Goal: Book appointment/travel/reservation

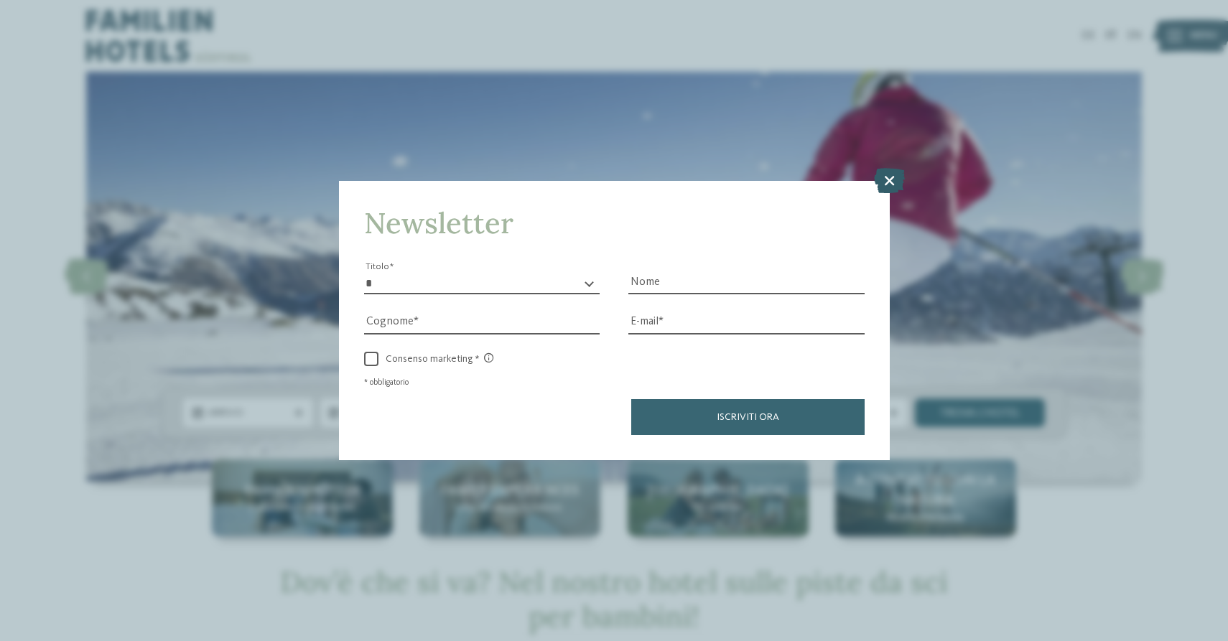
click at [890, 179] on icon at bounding box center [889, 180] width 31 height 25
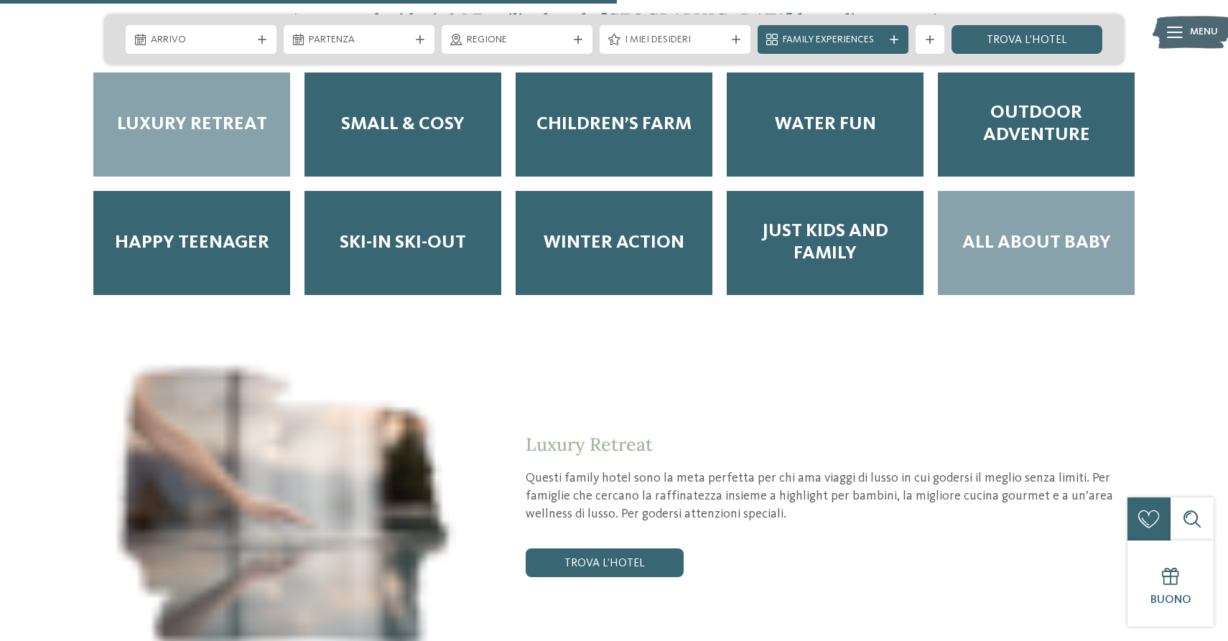
scroll to position [1991, 0]
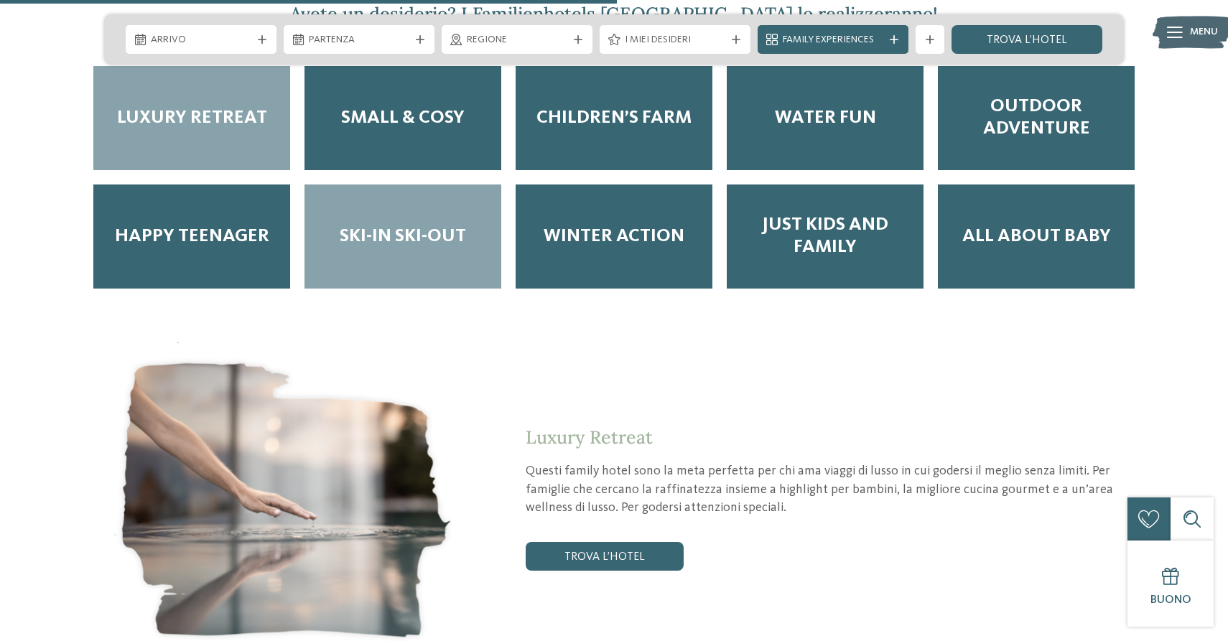
click at [425, 226] on span "Ski-in ski-out" at bounding box center [403, 237] width 126 height 22
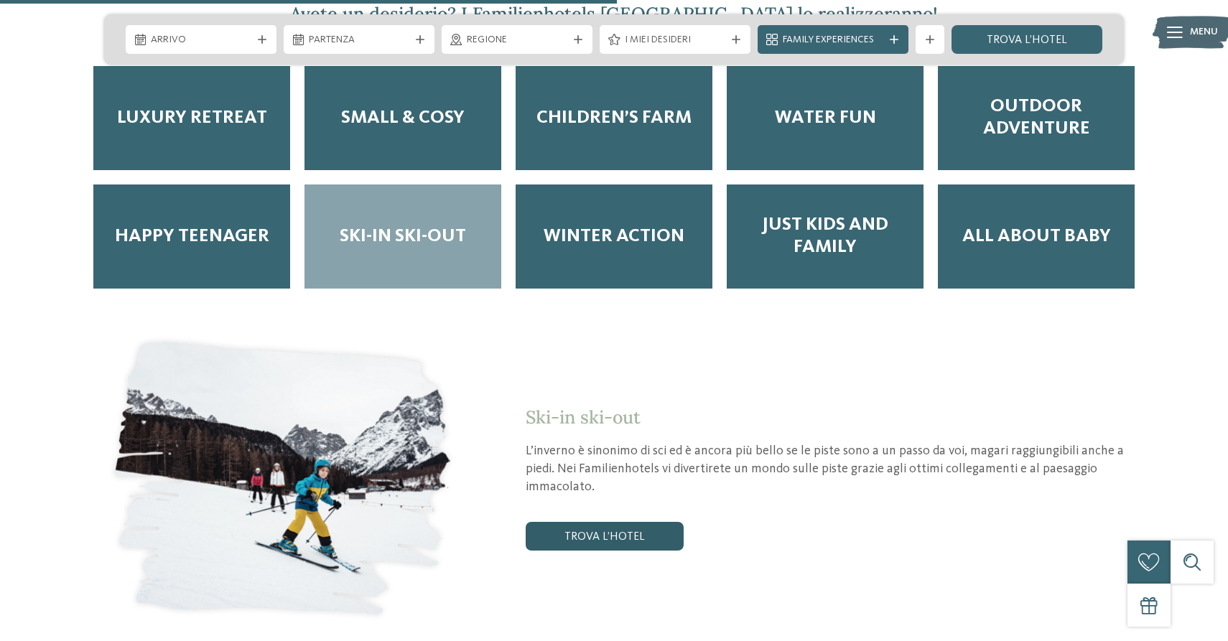
click at [619, 522] on link "trova l’hotel" at bounding box center [605, 536] width 158 height 29
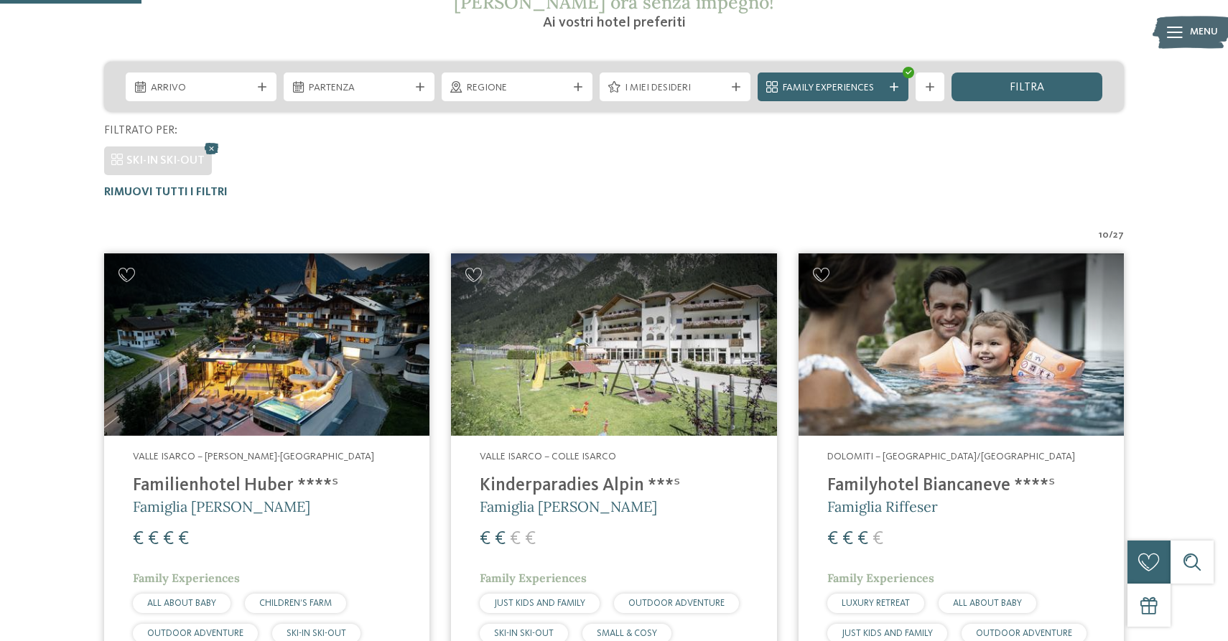
scroll to position [298, 0]
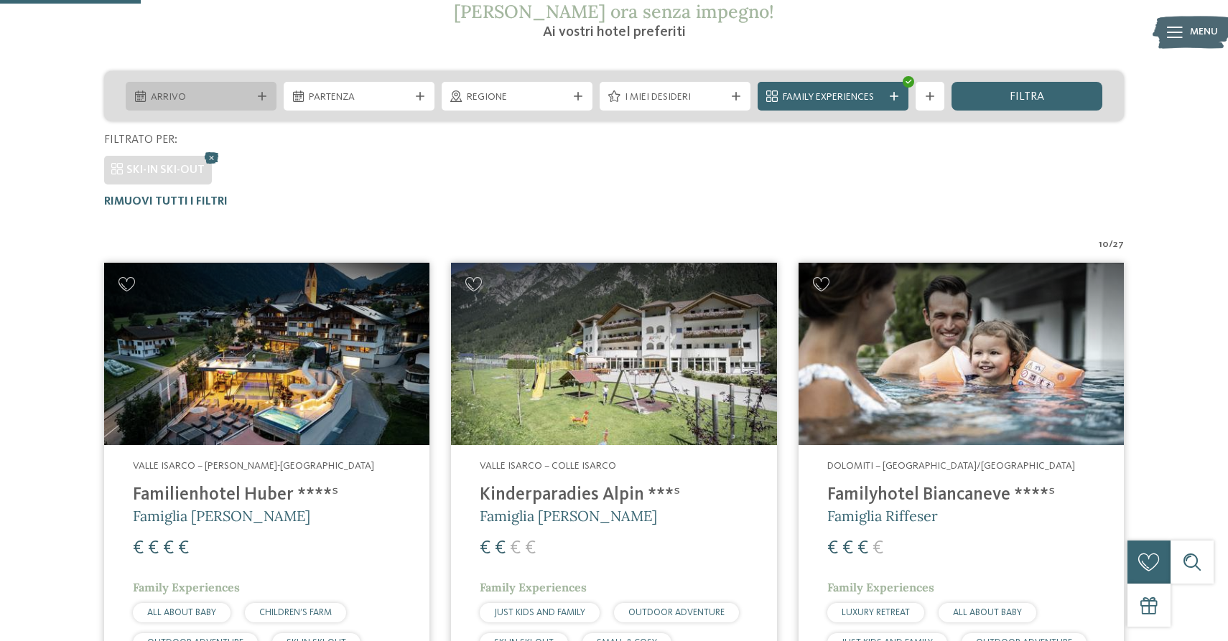
click at [259, 99] on icon at bounding box center [262, 96] width 9 height 9
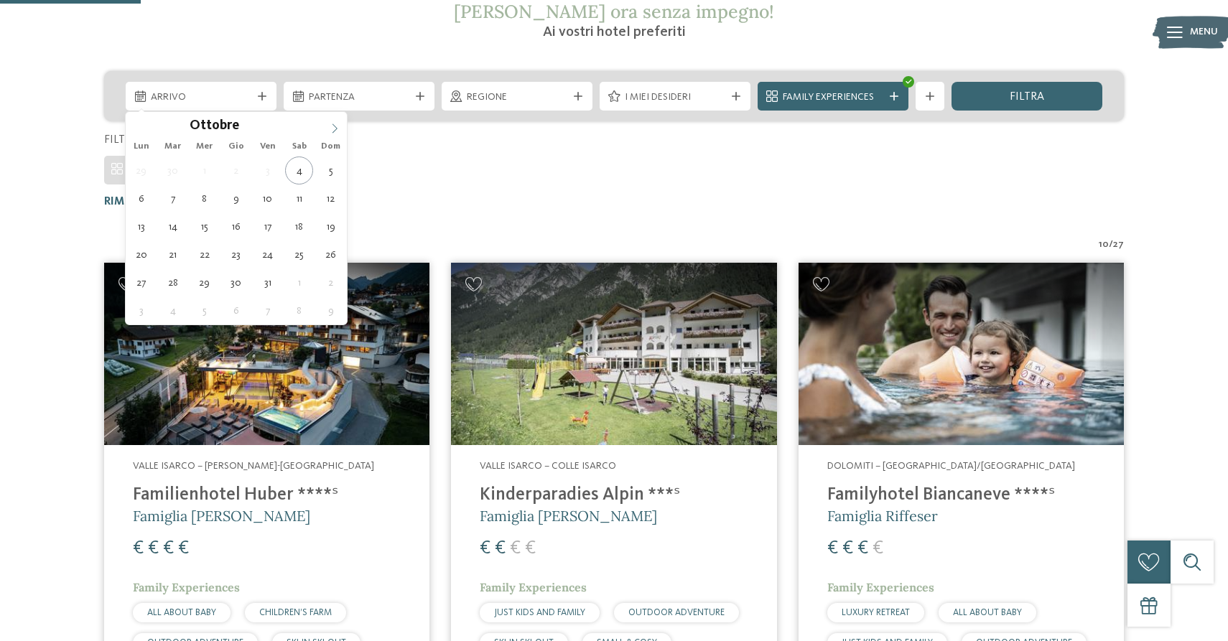
click at [337, 134] on span at bounding box center [335, 124] width 24 height 24
type div "[DATE]"
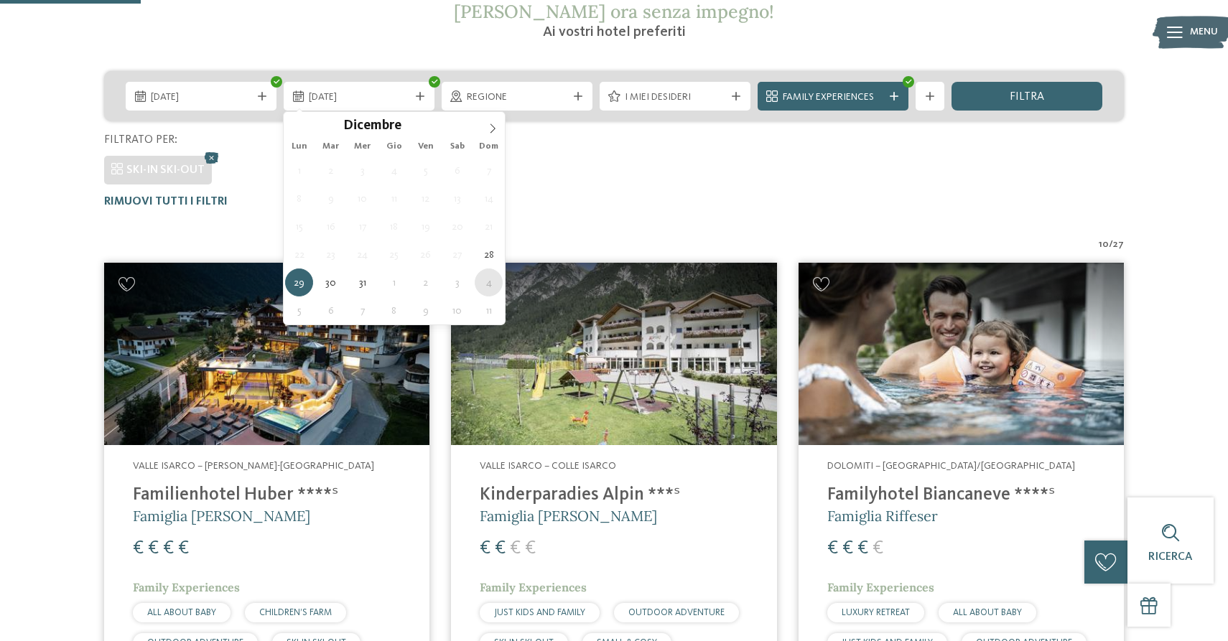
type div "[DATE]"
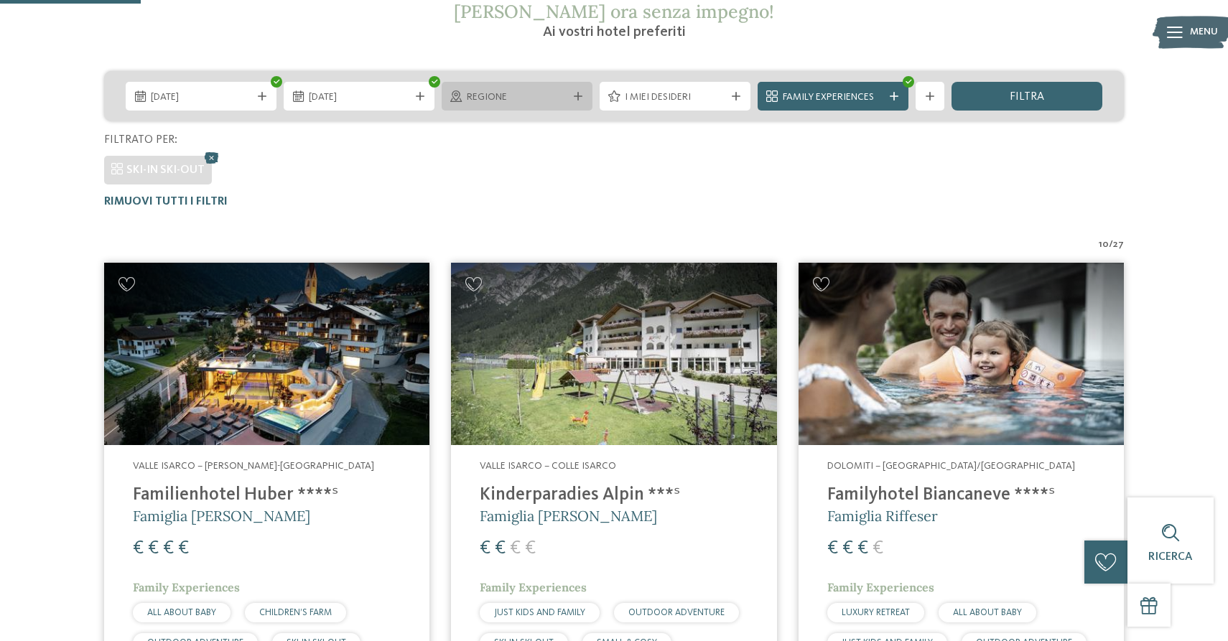
click at [574, 95] on icon at bounding box center [578, 96] width 9 height 9
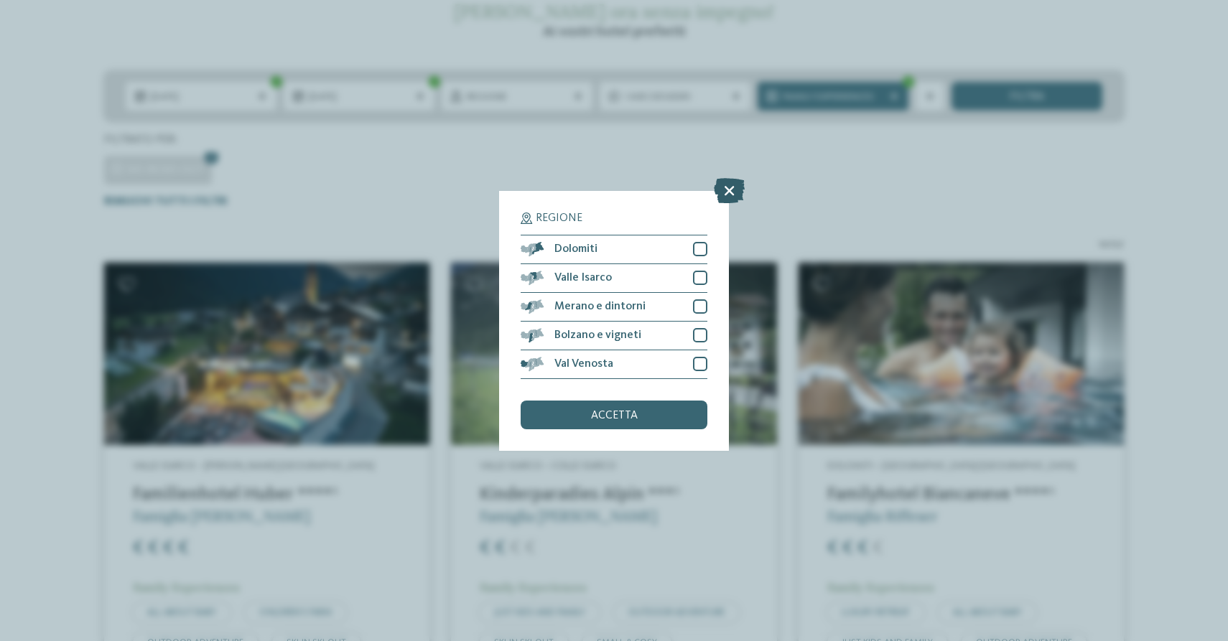
click at [728, 193] on icon at bounding box center [729, 189] width 31 height 25
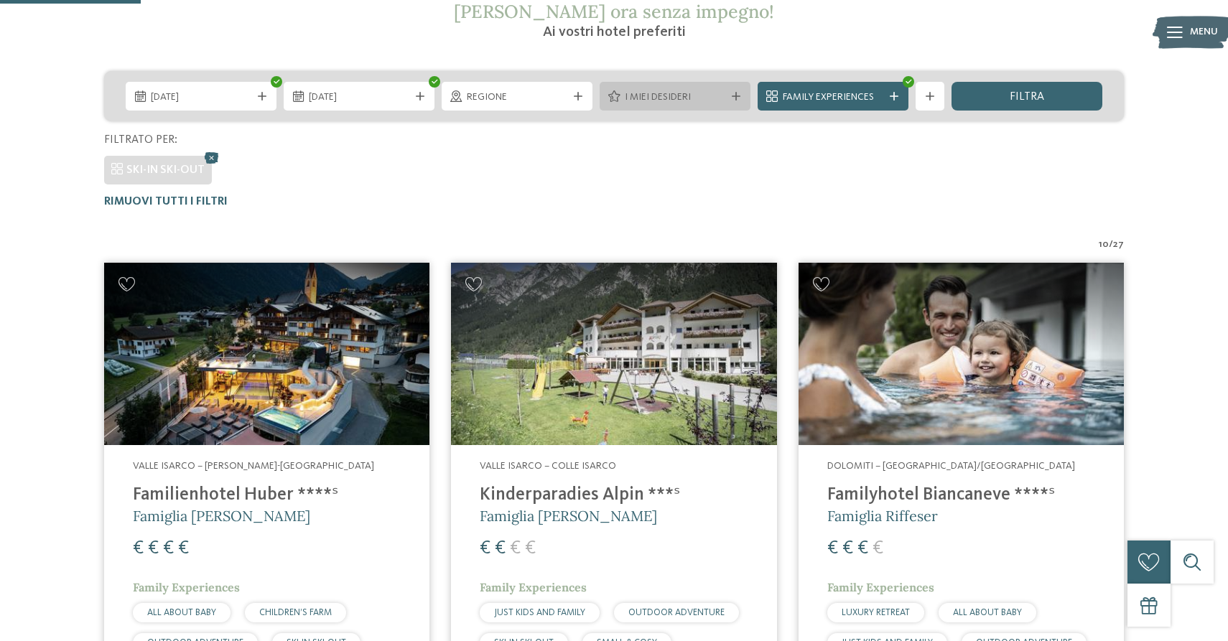
click at [710, 96] on span "I miei desideri" at bounding box center [675, 98] width 101 height 14
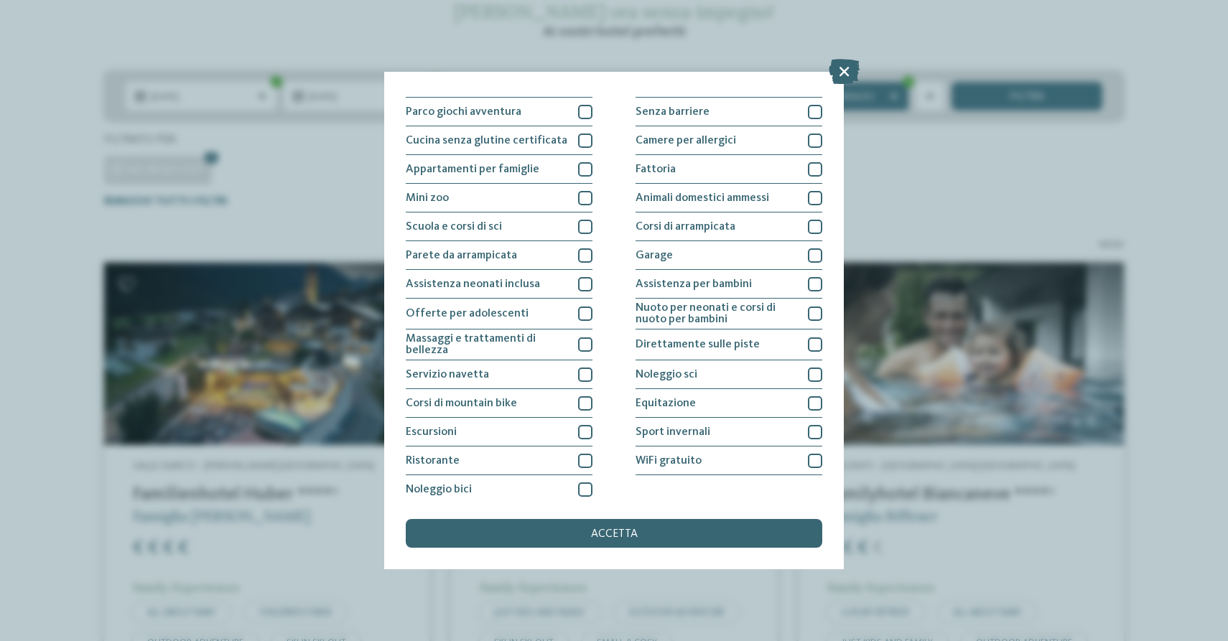
scroll to position [113, 0]
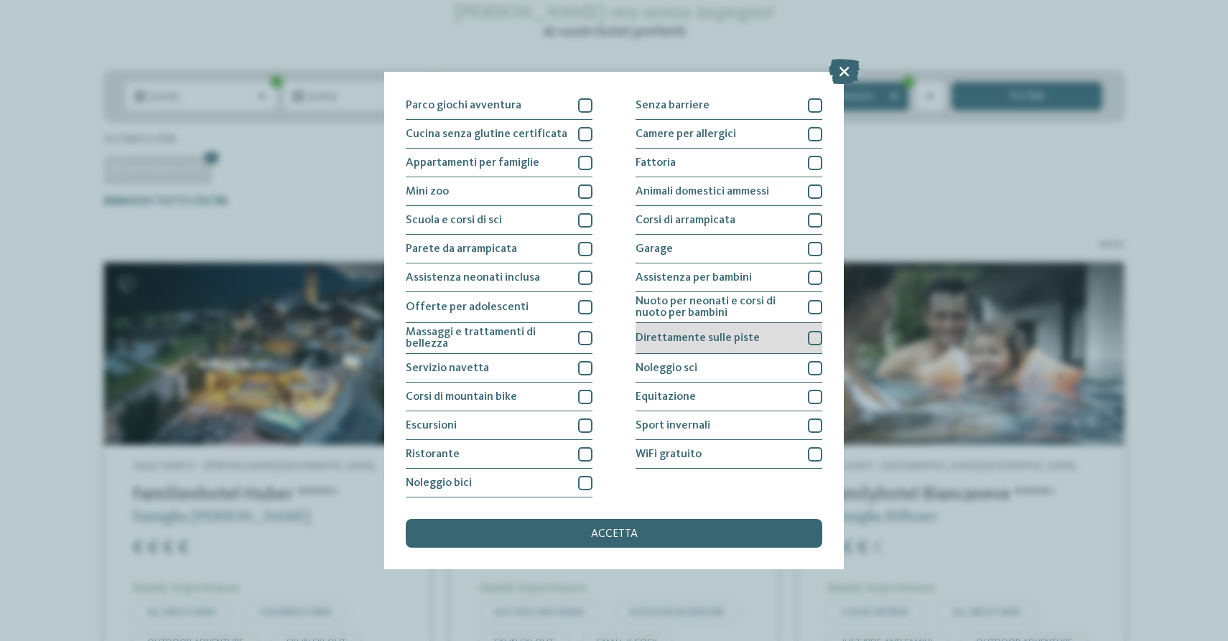
click at [820, 339] on div at bounding box center [815, 338] width 14 height 14
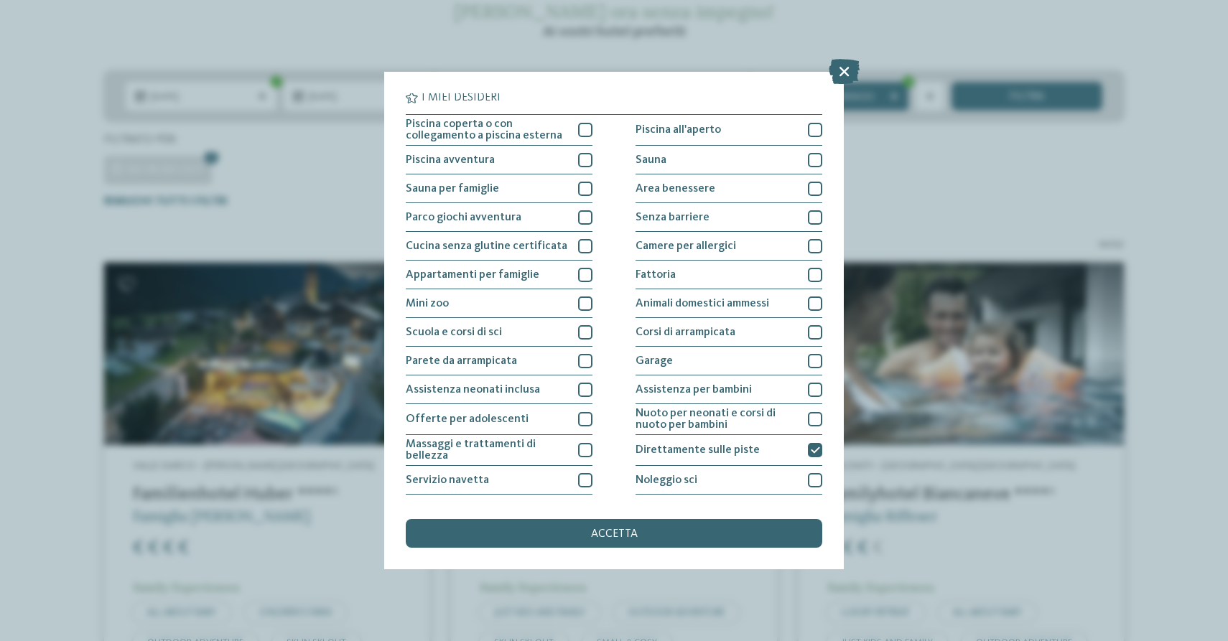
scroll to position [0, 0]
click at [587, 127] on div at bounding box center [585, 131] width 14 height 14
click at [595, 524] on div "accetta" at bounding box center [614, 533] width 417 height 29
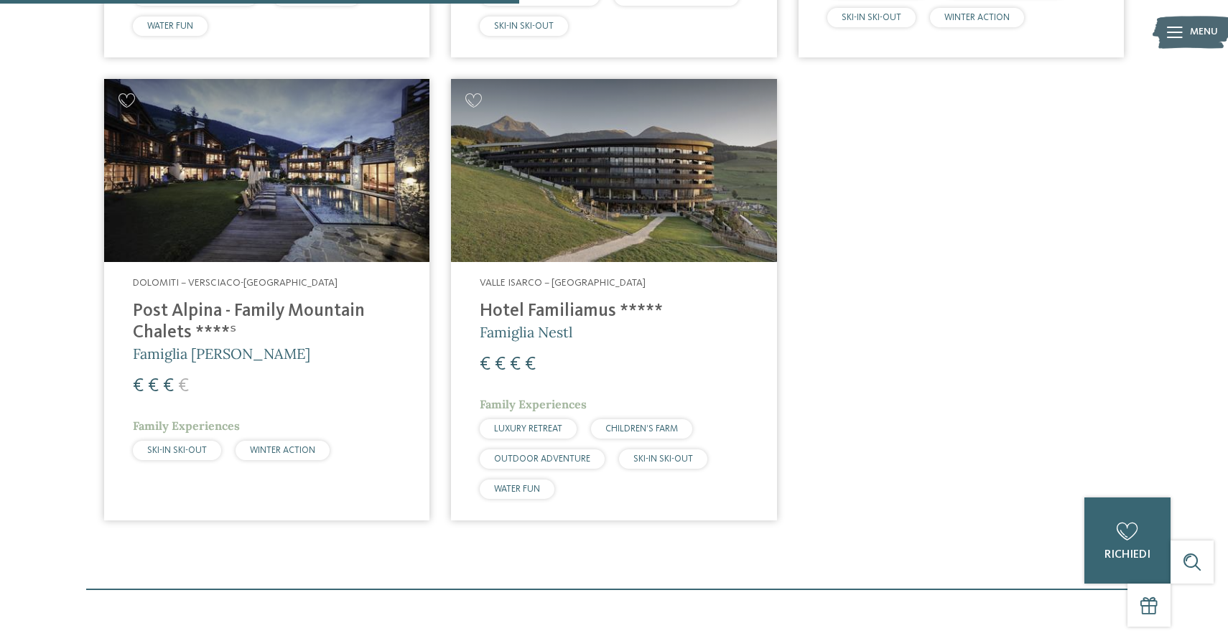
scroll to position [712, 0]
